Goal: Task Accomplishment & Management: Manage account settings

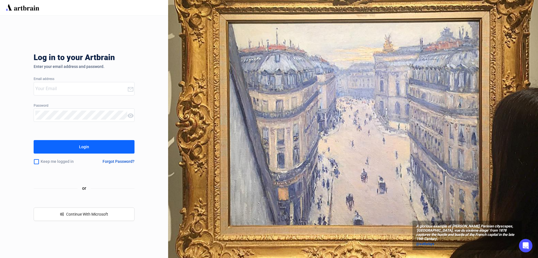
type input "[EMAIL_ADDRESS][DOMAIN_NAME]"
click at [114, 150] on button "Login" at bounding box center [84, 146] width 101 height 13
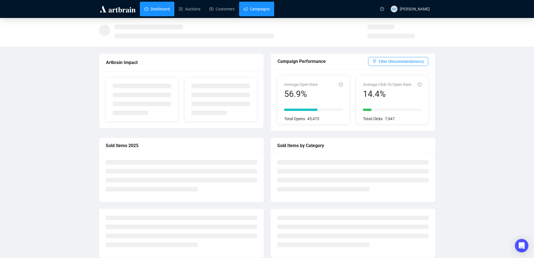
click at [245, 5] on link "Campaigns" at bounding box center [257, 9] width 26 height 15
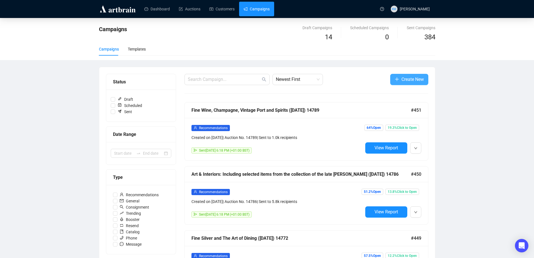
click at [403, 76] on span "Create New" at bounding box center [412, 79] width 22 height 7
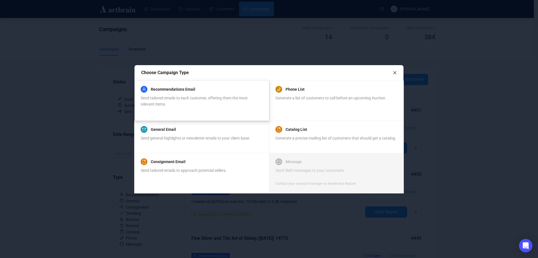
click at [198, 86] on div "Recommendations Email" at bounding box center [202, 89] width 122 height 7
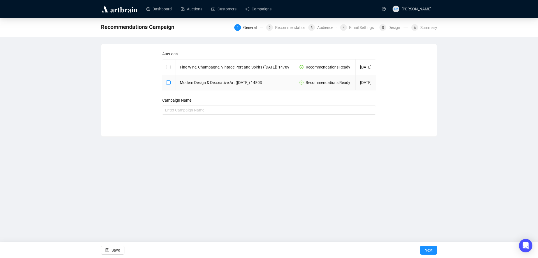
click at [170, 85] on span at bounding box center [168, 82] width 4 height 4
click at [170, 84] on input "checkbox" at bounding box center [168, 82] width 4 height 4
checkbox input "true"
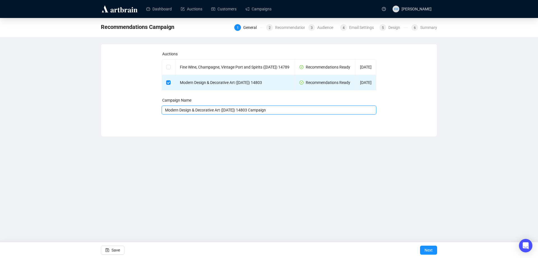
click at [302, 114] on input "Modern Design & Decorative Art ([DATE]) 14803 Campaign" at bounding box center [269, 109] width 215 height 9
type input "Modern Design & Decorative Art ([DATE]) 14803"
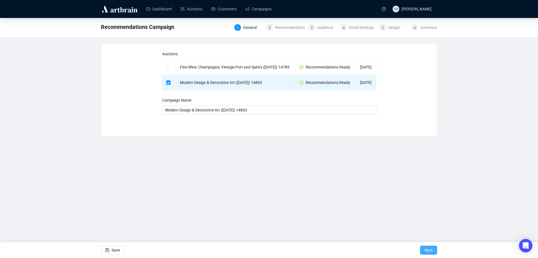
click at [426, 245] on span "Next" at bounding box center [429, 250] width 8 height 16
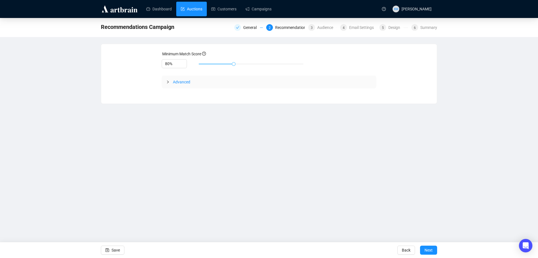
click at [183, 4] on link "Auctions" at bounding box center [192, 9] width 22 height 15
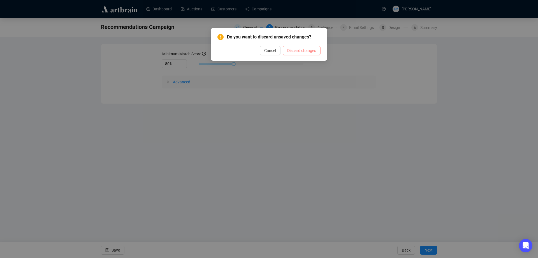
click at [295, 49] on span "Discard changes" at bounding box center [301, 50] width 29 height 6
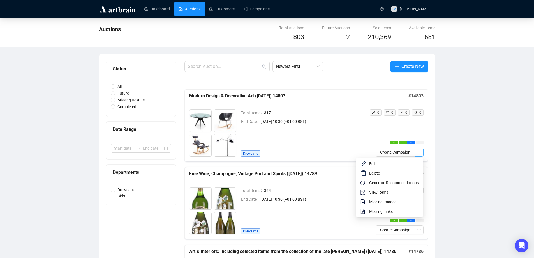
click at [418, 151] on icon "ellipsis" at bounding box center [419, 152] width 4 height 4
click at [371, 194] on span "View Items" at bounding box center [394, 192] width 50 height 6
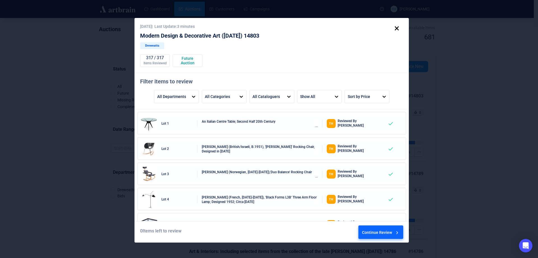
click at [377, 230] on div "Continue Review" at bounding box center [381, 232] width 38 height 15
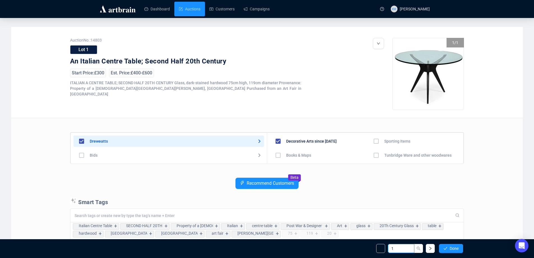
click at [397, 245] on input "1" at bounding box center [401, 248] width 26 height 9
type input "319"
click at [419, 252] on button "button" at bounding box center [418, 248] width 9 height 9
click at [398, 247] on input "319" at bounding box center [398, 248] width 15 height 6
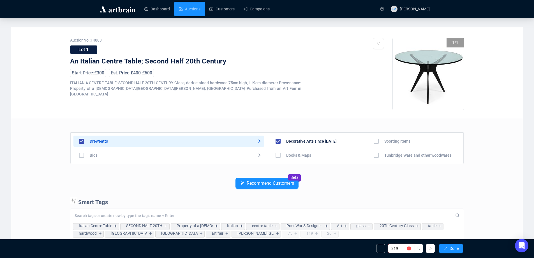
click at [398, 247] on input "319" at bounding box center [398, 248] width 15 height 6
click at [398, 247] on input "320" at bounding box center [398, 248] width 15 height 6
click at [400, 246] on input "321" at bounding box center [398, 248] width 15 height 6
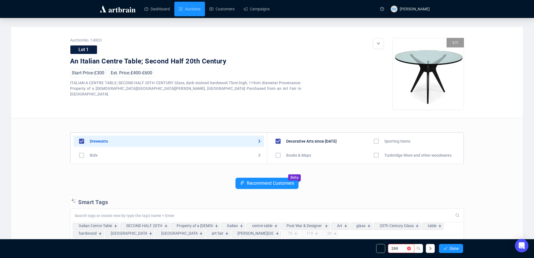
type input "269"
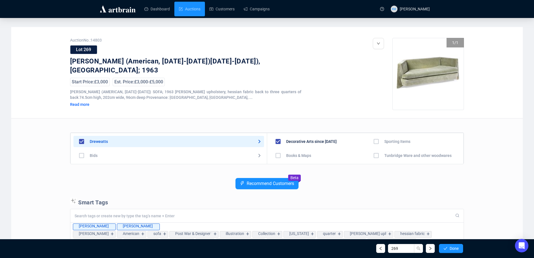
click at [82, 102] on div "Read more" at bounding box center [102, 104] width 64 height 5
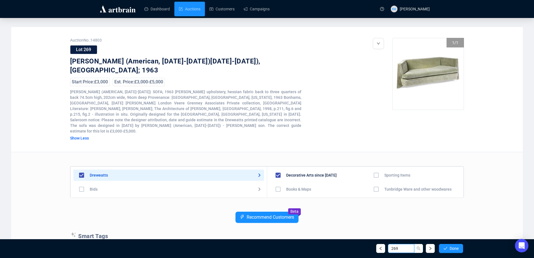
click at [399, 247] on input "269" at bounding box center [401, 248] width 26 height 9
type input "260"
click at [403, 249] on input "260" at bounding box center [398, 248] width 15 height 6
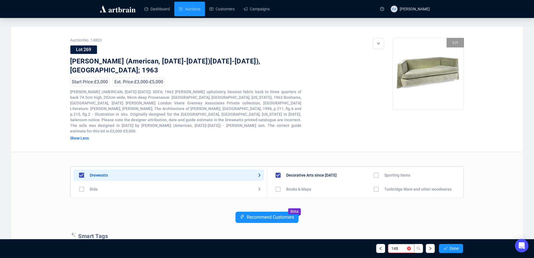
type input "148"
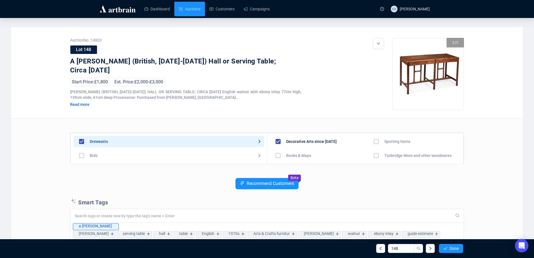
click at [83, 105] on div "Read more" at bounding box center [102, 104] width 64 height 5
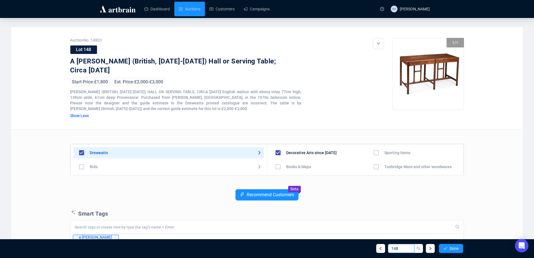
click at [405, 251] on input "148" at bounding box center [401, 248] width 26 height 9
type input "111"
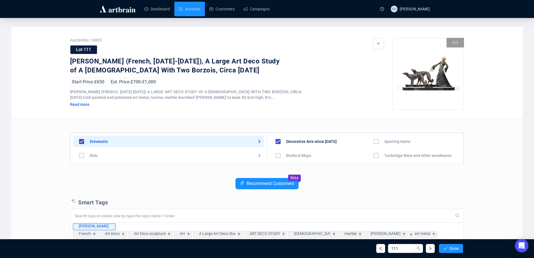
click at [79, 105] on div "Read more" at bounding box center [102, 104] width 64 height 5
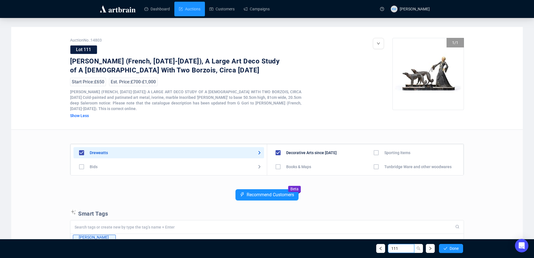
click at [404, 252] on input "111" at bounding box center [401, 248] width 26 height 9
type input "102"
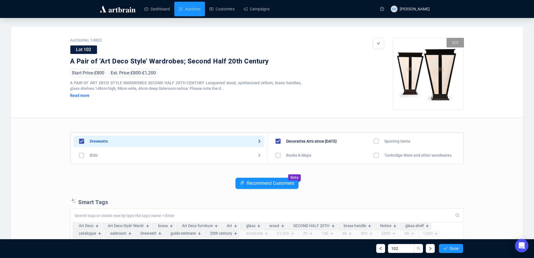
click at [82, 96] on div "Read more" at bounding box center [102, 95] width 64 height 5
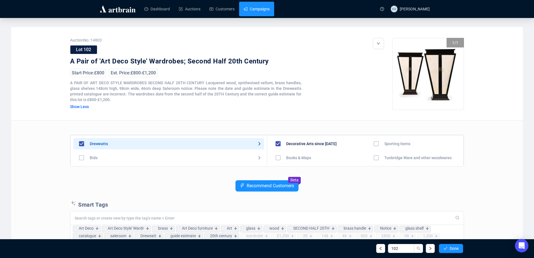
click at [262, 12] on link "Campaigns" at bounding box center [257, 9] width 26 height 15
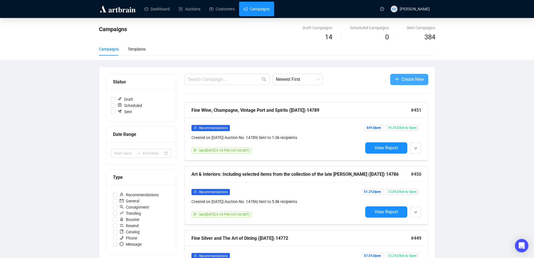
click at [412, 81] on span "Create New" at bounding box center [412, 79] width 22 height 7
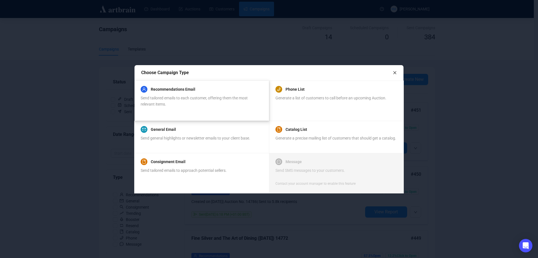
click at [175, 99] on span "Send tailored emails to each customer, offering them the most relevant items." at bounding box center [194, 101] width 107 height 11
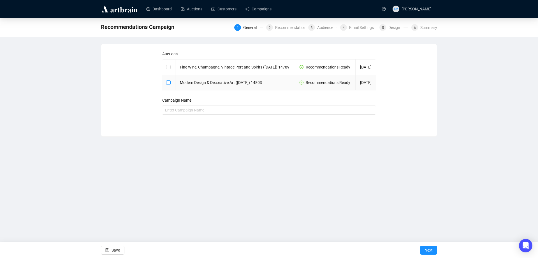
click at [169, 85] on span at bounding box center [168, 82] width 4 height 4
click at [169, 84] on input "checkbox" at bounding box center [168, 82] width 4 height 4
checkbox input "true"
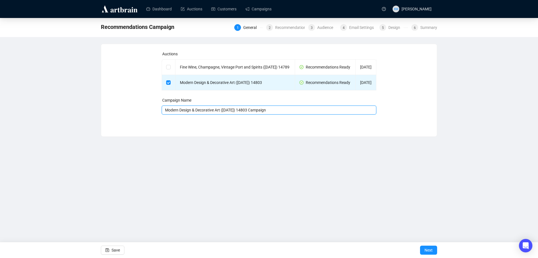
drag, startPoint x: 263, startPoint y: 126, endPoint x: 267, endPoint y: 127, distance: 3.8
click at [267, 121] on div "Auctions Fine Wine, Champagne, Vintage Port and Spirits ([DATE]) 14789 Recommen…" at bounding box center [269, 86] width 215 height 70
type input "Modern Design & Decorative Art ([DATE]) 14803"
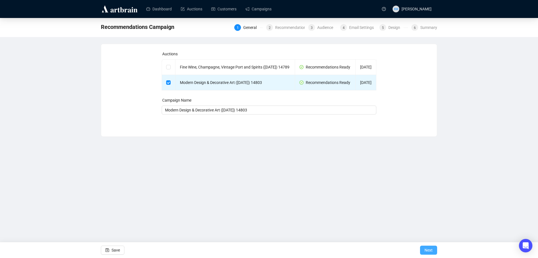
click at [434, 253] on button "Next" at bounding box center [428, 249] width 17 height 9
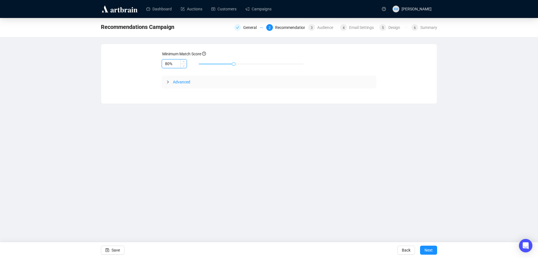
click at [166, 61] on input "80%" at bounding box center [174, 63] width 25 height 8
type input "85%"
click at [435, 251] on button "Next" at bounding box center [428, 249] width 17 height 9
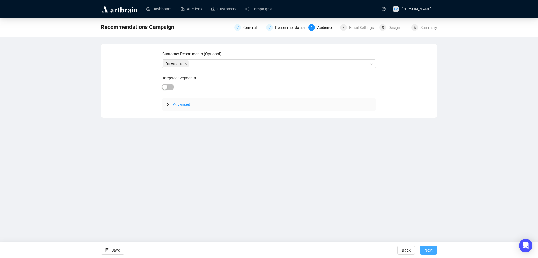
click at [435, 251] on button "Next" at bounding box center [428, 249] width 17 height 9
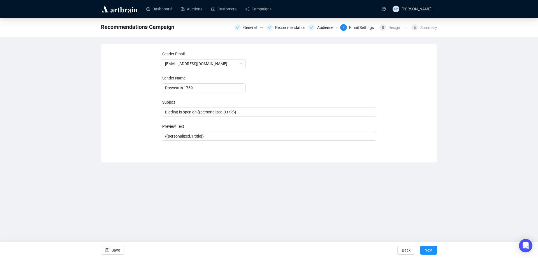
click at [435, 251] on button "Next" at bounding box center [428, 249] width 17 height 9
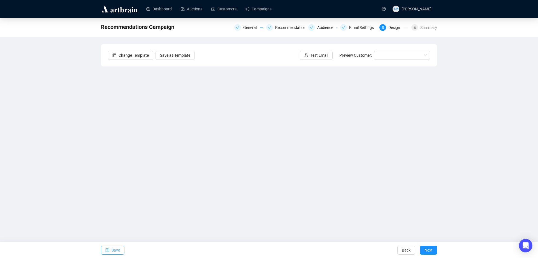
click at [113, 249] on span "Save" at bounding box center [116, 250] width 8 height 16
click at [313, 55] on span "Test Email" at bounding box center [319, 55] width 18 height 6
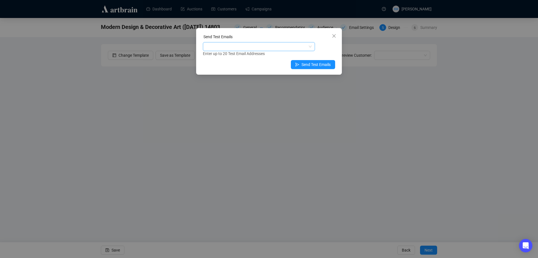
click at [250, 43] on div at bounding box center [256, 47] width 104 height 8
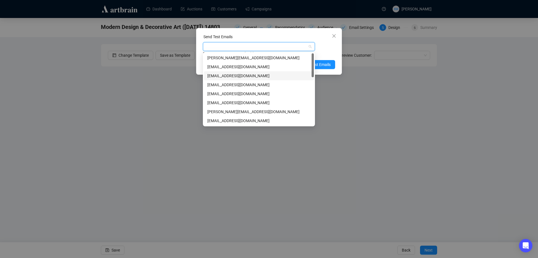
click at [232, 73] on div "[EMAIL_ADDRESS][DOMAIN_NAME]" at bounding box center [258, 76] width 103 height 6
click at [329, 52] on div "Enter up to 20 Test Email Addresses" at bounding box center [269, 53] width 132 height 6
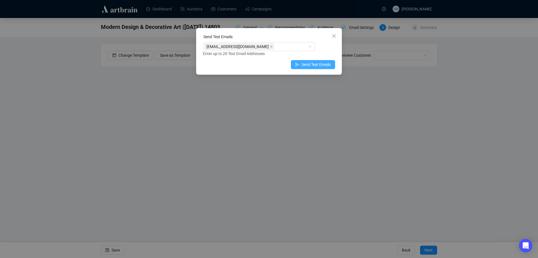
click at [328, 62] on span "Send Test Emails" at bounding box center [316, 64] width 29 height 6
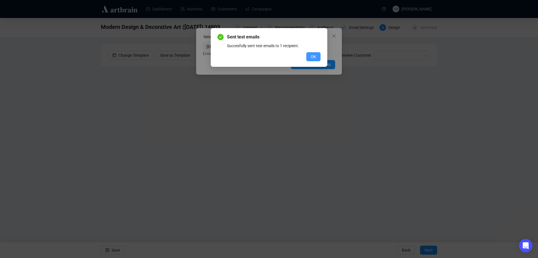
click at [317, 57] on button "OK" at bounding box center [313, 56] width 14 height 9
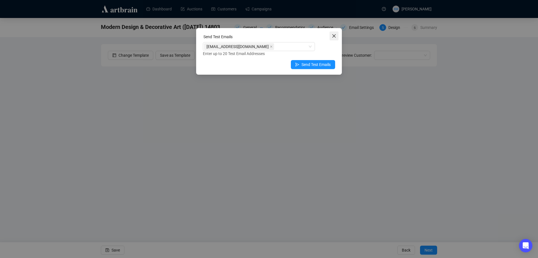
click at [335, 33] on button "Close" at bounding box center [334, 35] width 9 height 9
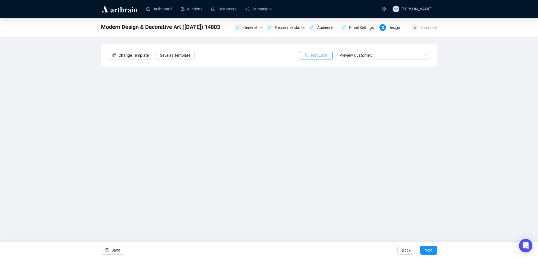
click at [326, 56] on span "Test Email" at bounding box center [319, 55] width 18 height 6
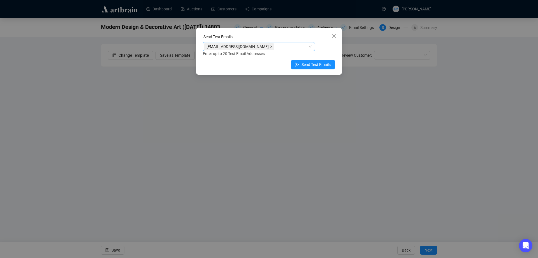
click at [270, 48] on icon "close" at bounding box center [271, 46] width 3 height 3
click at [251, 48] on div at bounding box center [256, 47] width 104 height 8
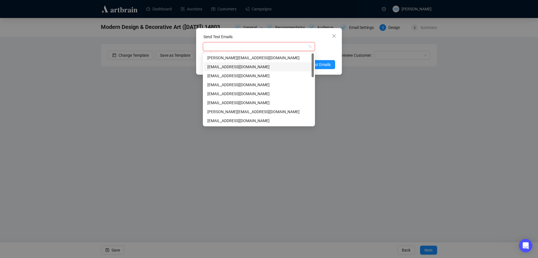
click at [232, 68] on div "[EMAIL_ADDRESS][DOMAIN_NAME]" at bounding box center [258, 67] width 103 height 6
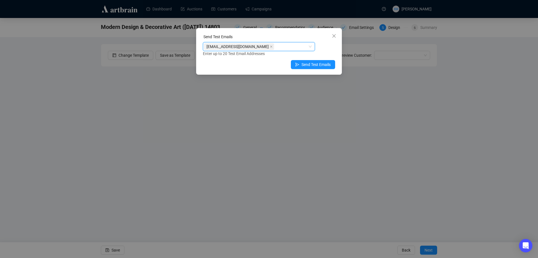
click at [331, 47] on div "[EMAIL_ADDRESS][DOMAIN_NAME] [EMAIL_ADDRESS][DOMAIN_NAME] Enter up to 20 Test E…" at bounding box center [269, 49] width 132 height 15
click at [321, 64] on span "Send Test Emails" at bounding box center [316, 64] width 29 height 6
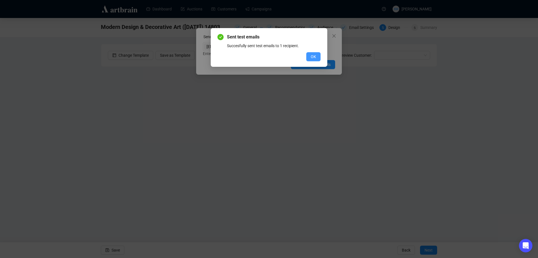
click at [318, 53] on button "OK" at bounding box center [313, 56] width 14 height 9
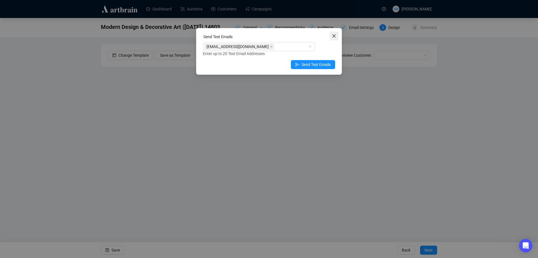
click at [336, 36] on icon "close" at bounding box center [334, 36] width 4 height 4
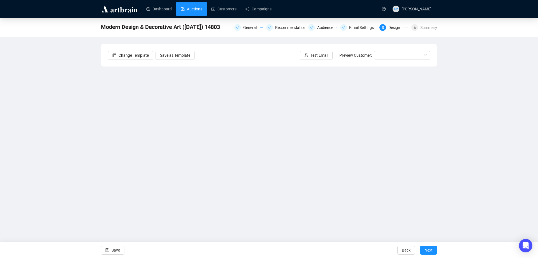
click at [186, 7] on link "Auctions" at bounding box center [192, 9] width 22 height 15
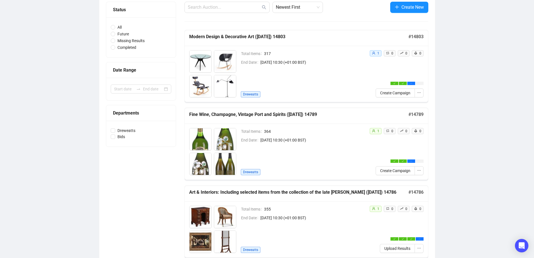
scroll to position [112, 0]
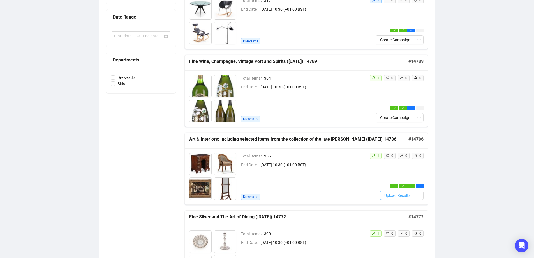
click at [406, 197] on span "Upload Results" at bounding box center [397, 195] width 26 height 6
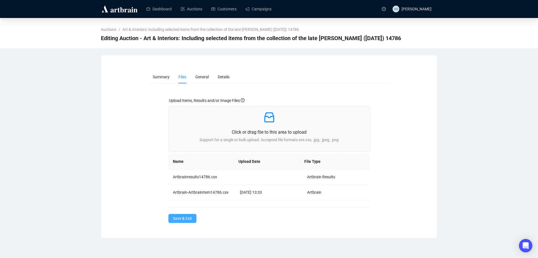
click at [189, 220] on span "Save & Exit" at bounding box center [182, 218] width 19 height 6
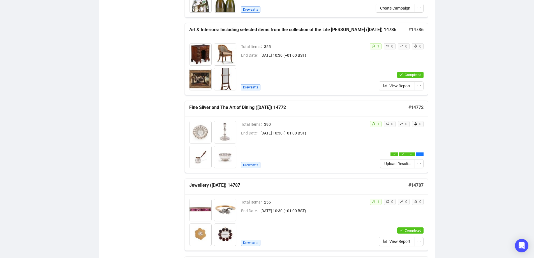
scroll to position [224, 0]
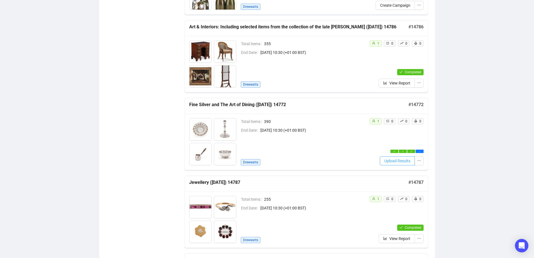
click at [400, 162] on span "Upload Results" at bounding box center [397, 160] width 26 height 6
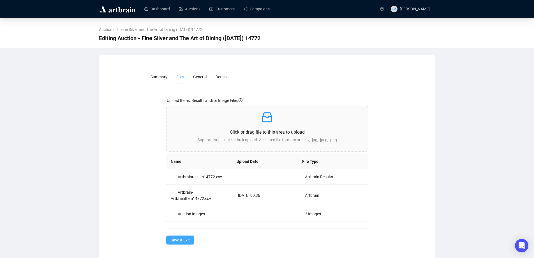
click at [181, 240] on span "Save & Exit" at bounding box center [180, 239] width 19 height 6
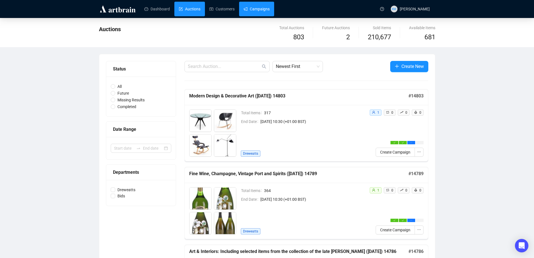
click at [253, 13] on link "Campaigns" at bounding box center [257, 9] width 26 height 15
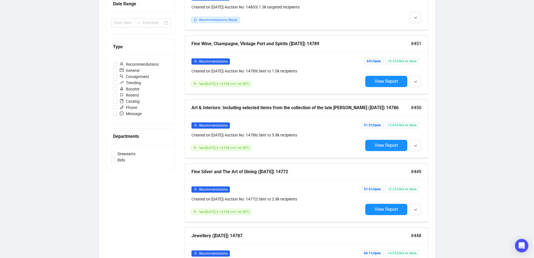
scroll to position [140, 0]
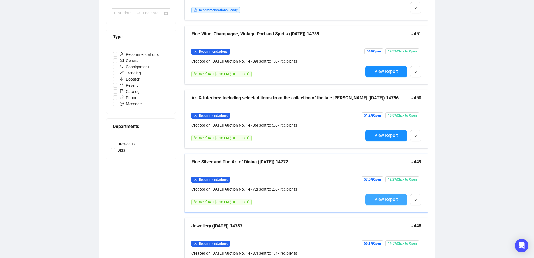
click at [393, 202] on button "View Report" at bounding box center [386, 199] width 42 height 11
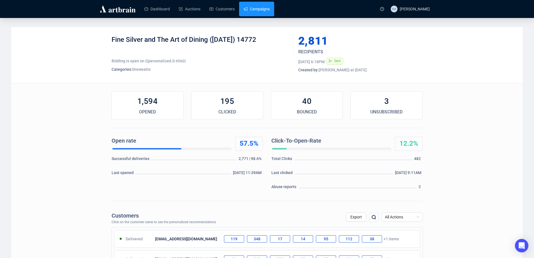
click at [251, 8] on link "Campaigns" at bounding box center [257, 9] width 26 height 15
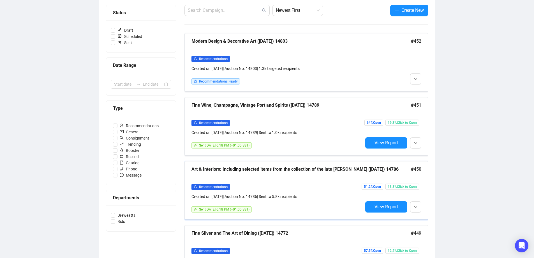
scroll to position [84, 0]
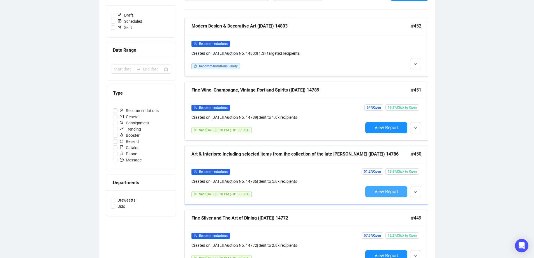
click at [384, 189] on span "View Report" at bounding box center [386, 191] width 24 height 5
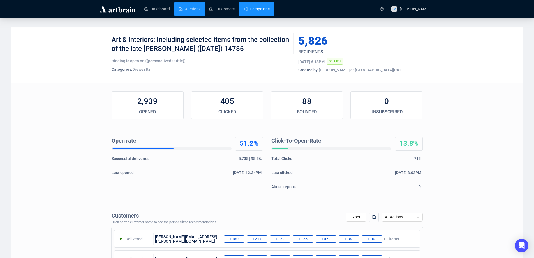
drag, startPoint x: 193, startPoint y: 11, endPoint x: 252, endPoint y: 10, distance: 59.7
click at [193, 11] on link "Auctions" at bounding box center [190, 9] width 22 height 15
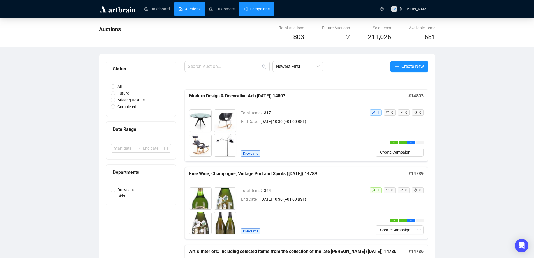
click at [252, 10] on link "Campaigns" at bounding box center [257, 9] width 26 height 15
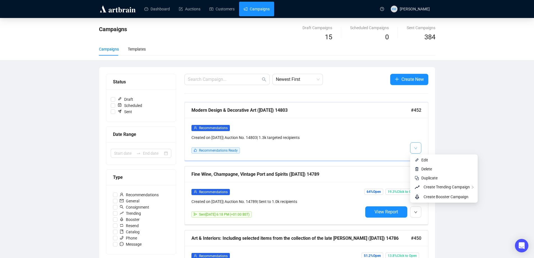
click at [417, 144] on span "button" at bounding box center [415, 147] width 3 height 7
click at [418, 157] on li "Edit" at bounding box center [443, 159] width 65 height 9
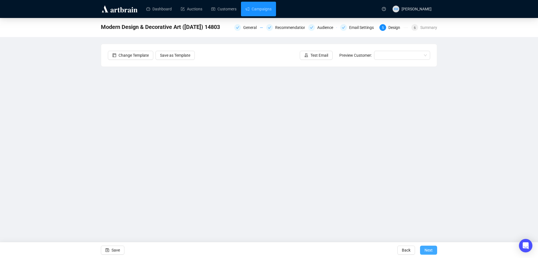
click at [428, 250] on span "Next" at bounding box center [429, 250] width 8 height 16
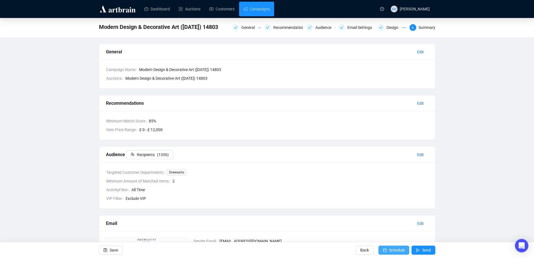
click at [400, 250] on span "Schedule" at bounding box center [397, 250] width 16 height 16
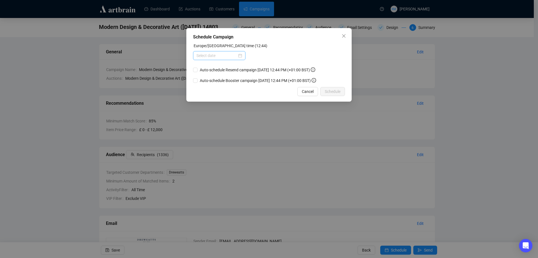
click at [242, 56] on div at bounding box center [219, 55] width 52 height 9
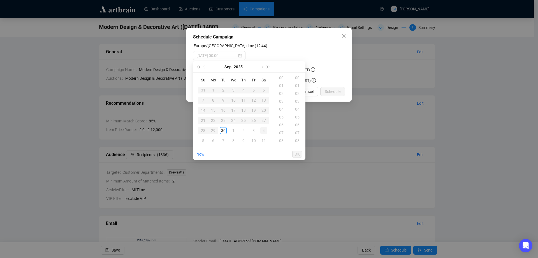
click at [263, 129] on div "4" at bounding box center [263, 130] width 7 height 7
click at [284, 138] on div "08" at bounding box center [281, 140] width 13 height 8
click at [297, 139] on div "08" at bounding box center [297, 140] width 13 height 8
type input "[DATE] 08:08"
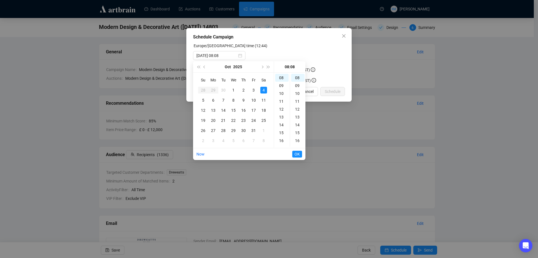
click at [302, 156] on ul "Now OK" at bounding box center [249, 154] width 112 height 12
click at [299, 154] on span "OK" at bounding box center [296, 154] width 5 height 11
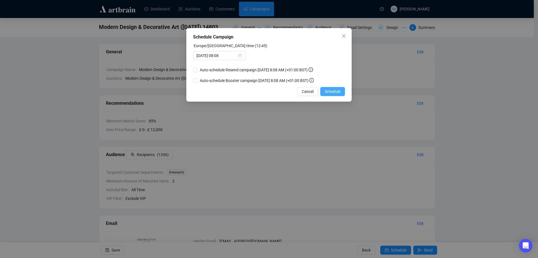
click at [330, 89] on span "Schedule" at bounding box center [333, 91] width 16 height 6
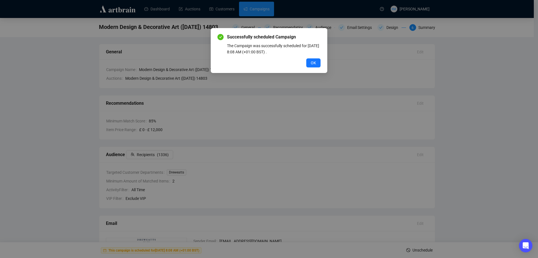
click at [309, 55] on div "Successfully scheduled Campaign The Campaign was successfully scheduled for [DA…" at bounding box center [268, 51] width 103 height 34
click at [312, 61] on span "OK" at bounding box center [313, 63] width 5 height 6
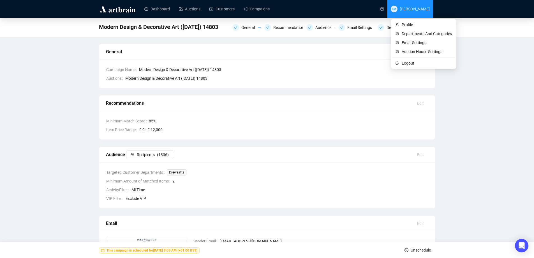
click at [420, 9] on span "[PERSON_NAME]" at bounding box center [415, 9] width 30 height 4
click at [404, 60] on li "Logout" at bounding box center [423, 63] width 63 height 9
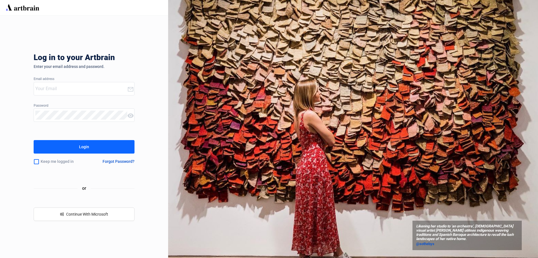
type input "[EMAIL_ADDRESS][DOMAIN_NAME]"
